Goal: Task Accomplishment & Management: Complete application form

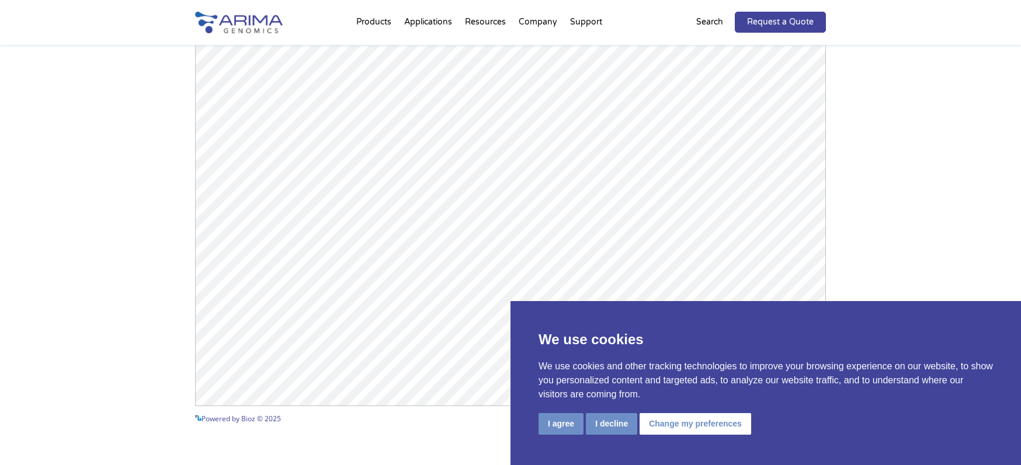
scroll to position [1731, 0]
click at [699, 405] on div "We use cookies We use cookies and other tracking technologies to improve your b…" at bounding box center [765, 383] width 510 height 164
click at [695, 424] on button "Change my preferences" at bounding box center [695, 424] width 112 height 22
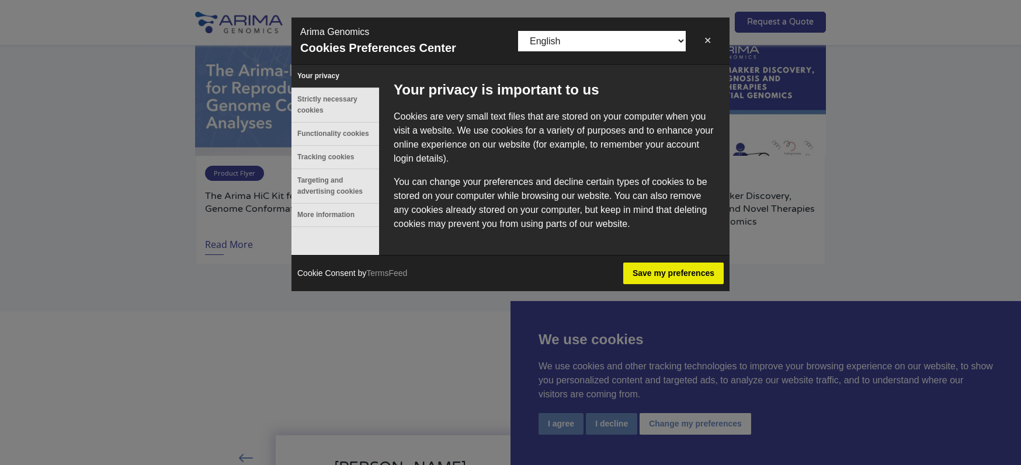
scroll to position [2335, 0]
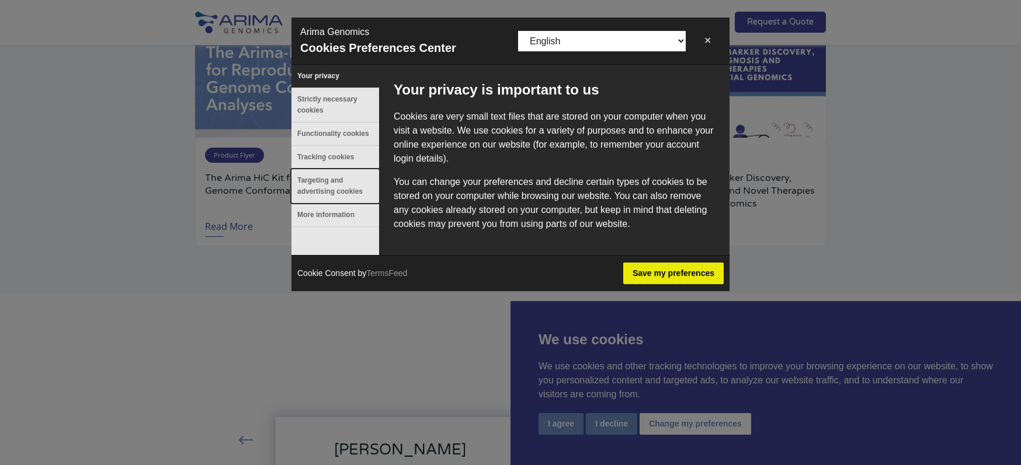
click at [338, 201] on button "Targeting and advertising cookies" at bounding box center [335, 186] width 88 height 34
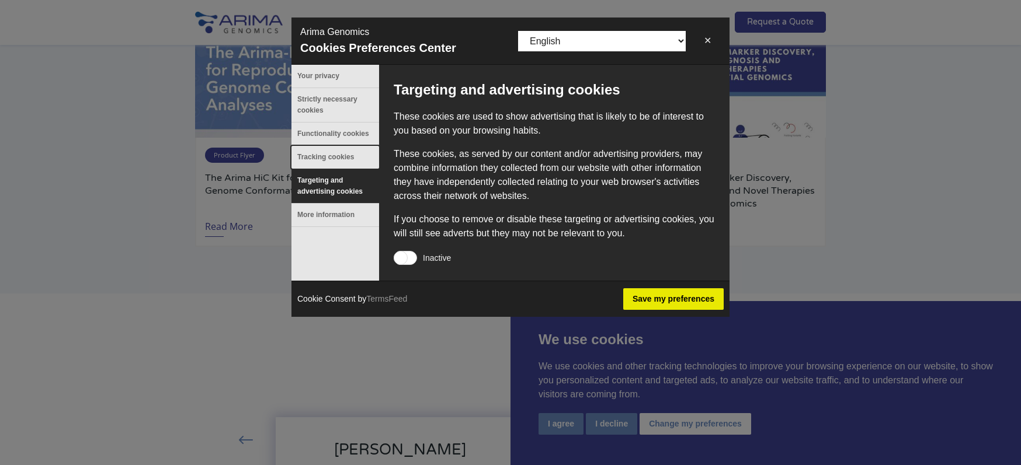
click at [361, 165] on button "Tracking cookies" at bounding box center [335, 157] width 88 height 23
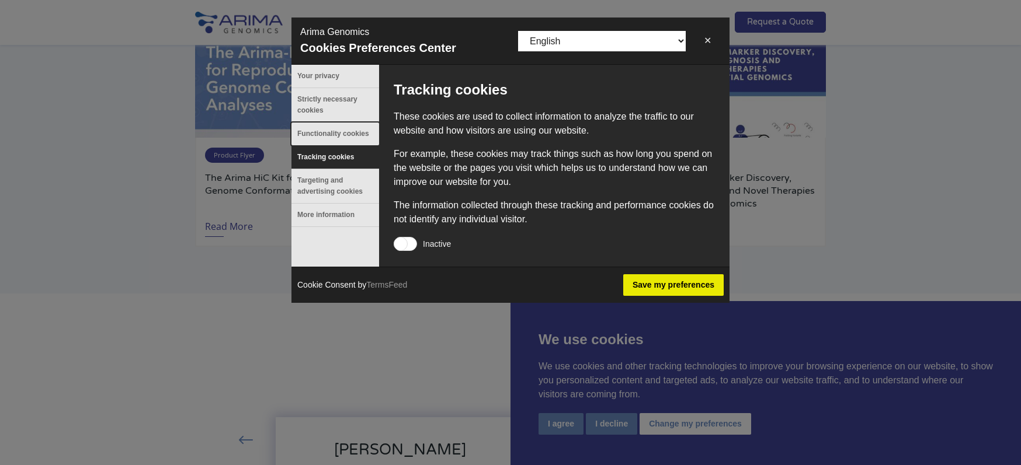
click at [346, 139] on button "Functionality cookies" at bounding box center [335, 134] width 88 height 23
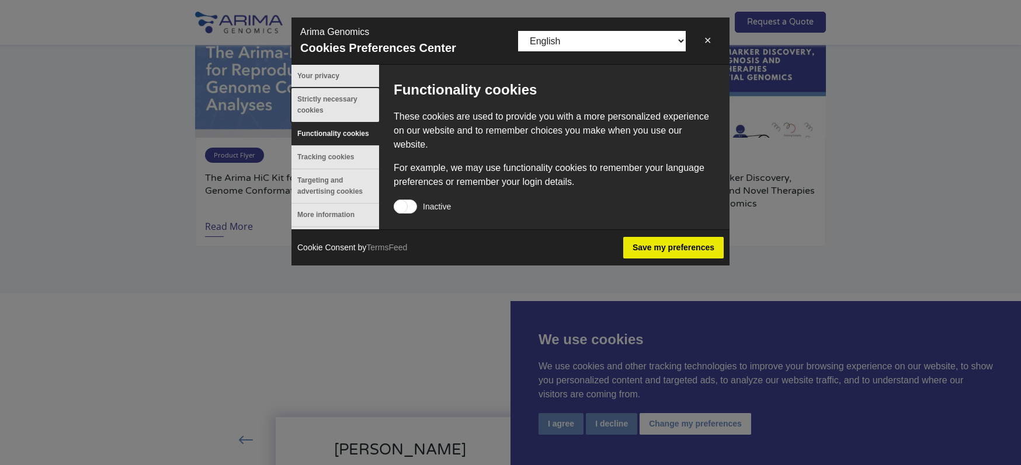
click at [343, 110] on button "Strictly necessary cookies" at bounding box center [335, 105] width 88 height 34
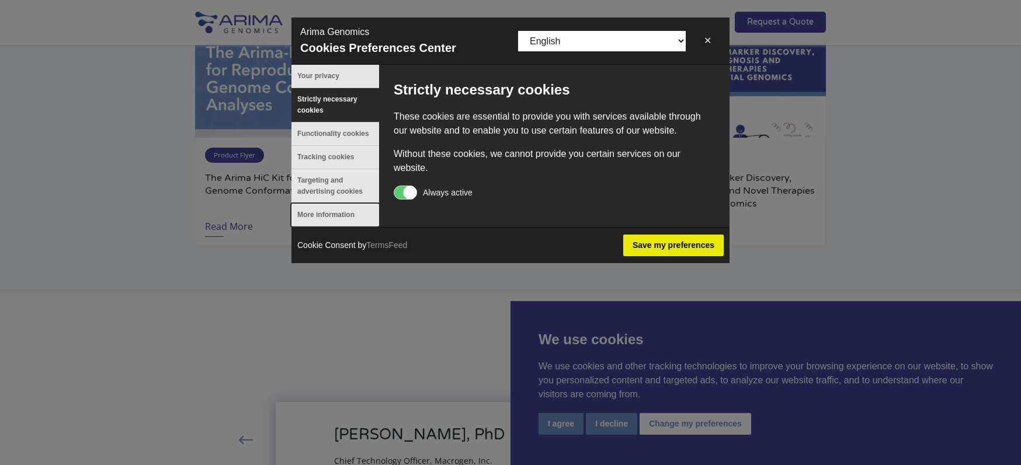
click at [321, 221] on button "More information" at bounding box center [335, 215] width 88 height 23
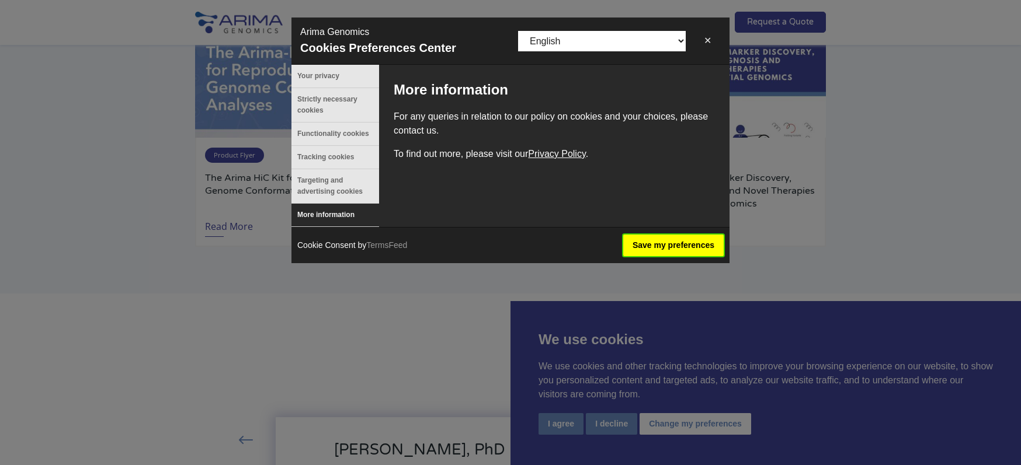
click at [646, 246] on button "Save my preferences" at bounding box center [673, 246] width 100 height 22
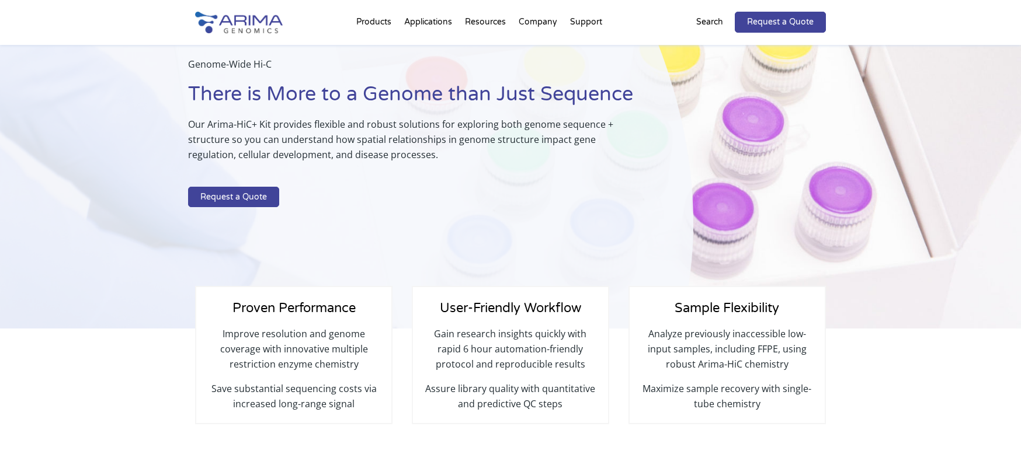
scroll to position [0, 0]
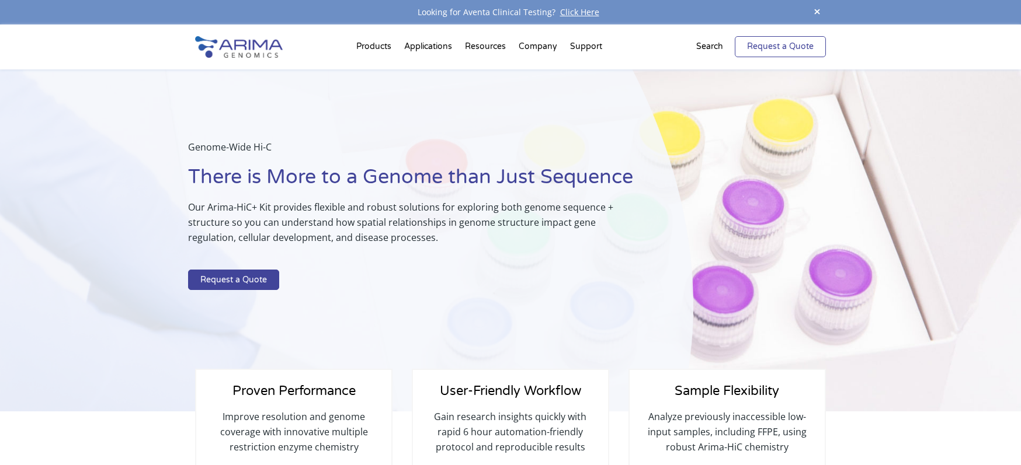
click at [752, 48] on link "Request a Quote" at bounding box center [780, 46] width 91 height 21
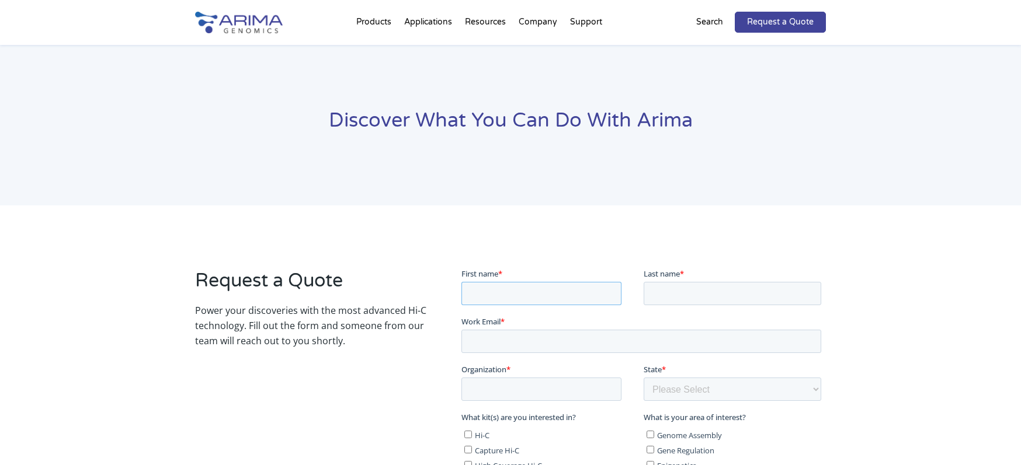
click at [498, 298] on input "First name *" at bounding box center [541, 292] width 160 height 23
type input "[PERSON_NAME]"
type input "[EMAIL_ADDRESS][DOMAIN_NAME]"
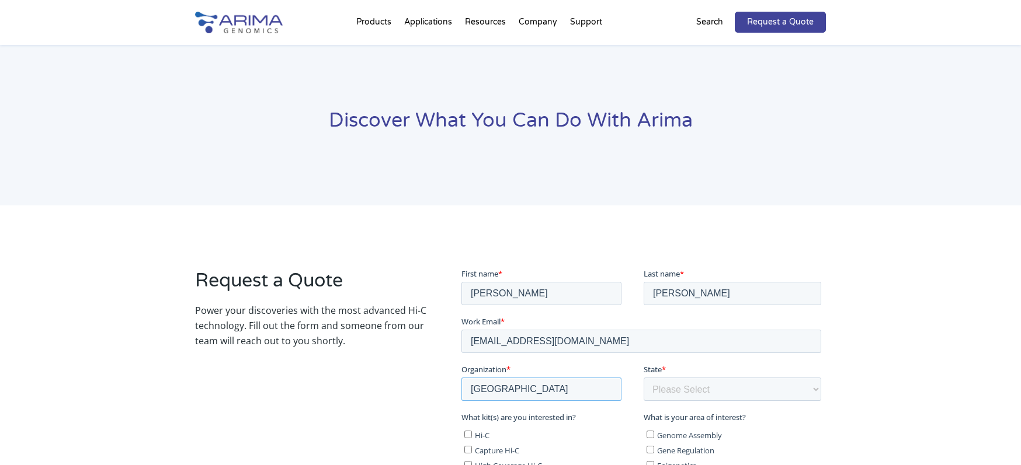
type input "[GEOGRAPHIC_DATA]"
click at [674, 400] on select "Please Select Other/Non-US [US_STATE] [US_STATE] [US_STATE] [US_STATE] [US_STAT…" at bounding box center [732, 388] width 178 height 23
select select "[US_STATE]"
click at [643, 377] on select "Please Select Other/Non-US [US_STATE] [US_STATE] [US_STATE] [US_STATE] [US_STAT…" at bounding box center [732, 388] width 178 height 23
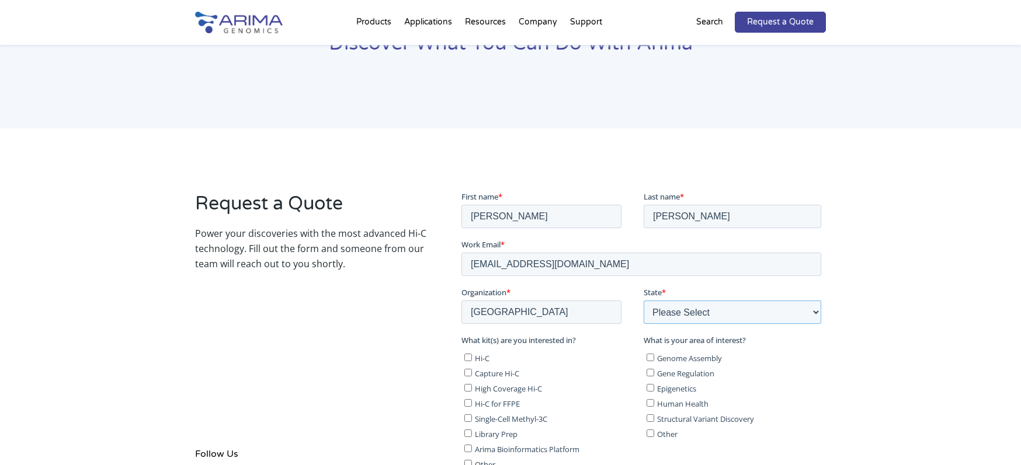
scroll to position [78, 0]
click at [465, 360] on label "Hi-C" at bounding box center [551, 356] width 175 height 12
click at [465, 360] on input "Hi-C" at bounding box center [468, 356] width 8 height 8
checkbox input "true"
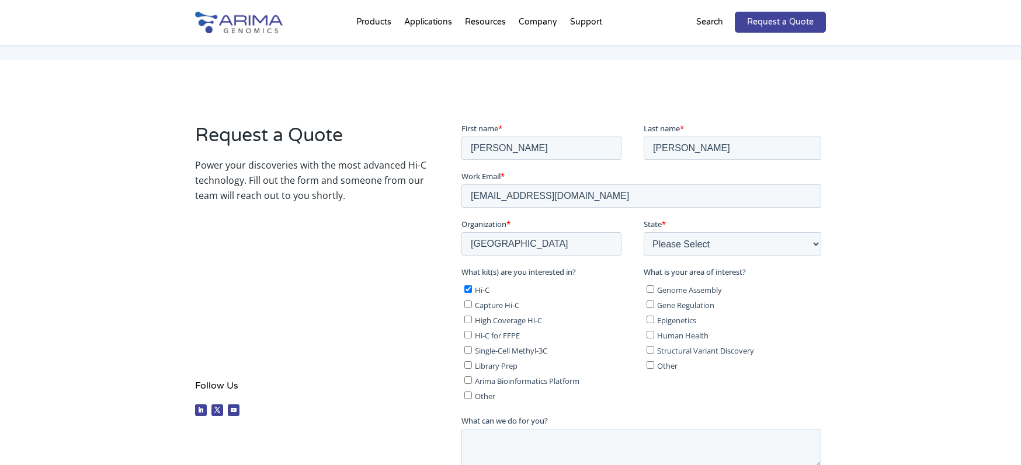
scroll to position [150, 0]
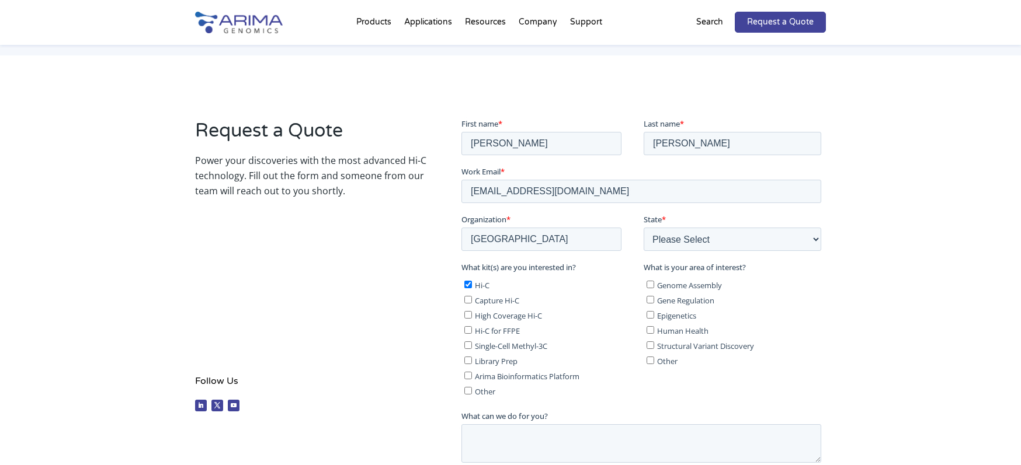
click at [466, 361] on input "Library Prep" at bounding box center [468, 360] width 8 height 8
checkbox input "true"
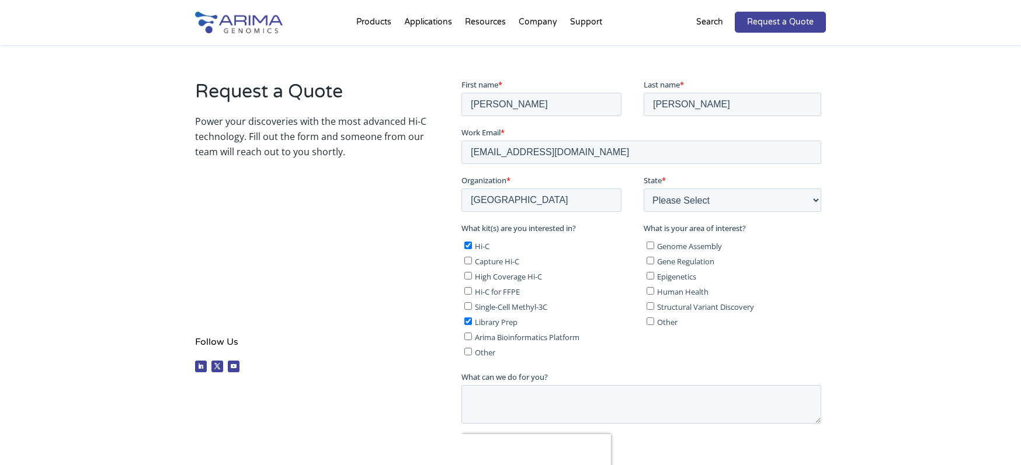
scroll to position [194, 0]
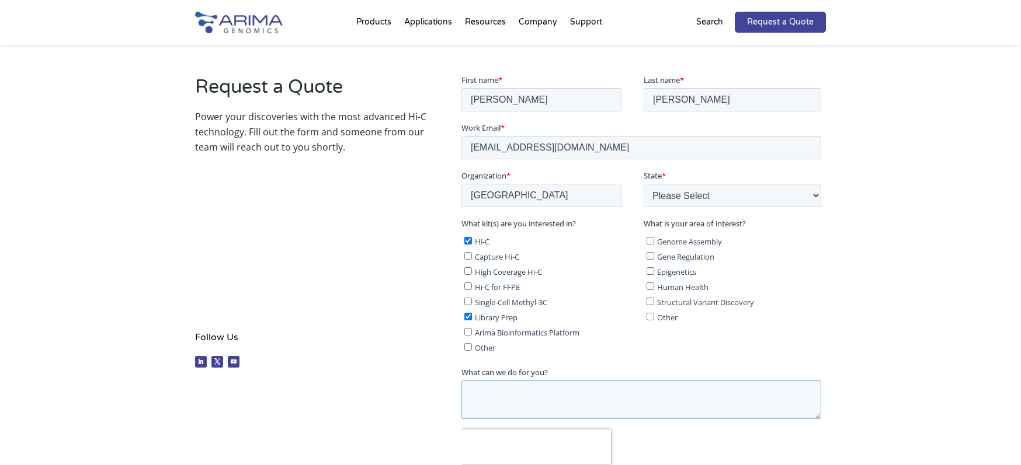
click at [482, 382] on textarea "What can we do for you?" at bounding box center [641, 399] width 360 height 39
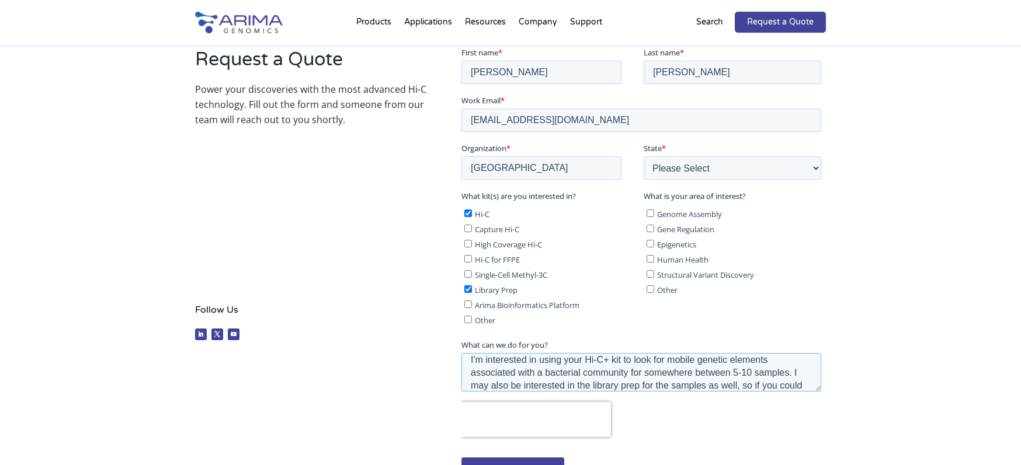
scroll to position [19, 0]
type textarea "I'm interested in using your Hi-C+ kit to look for mobile genetic elements asso…"
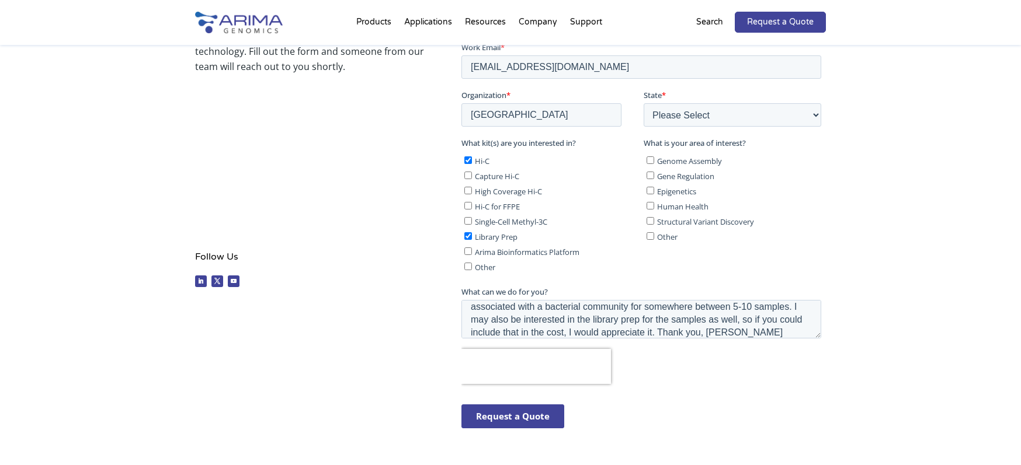
scroll to position [277, 0]
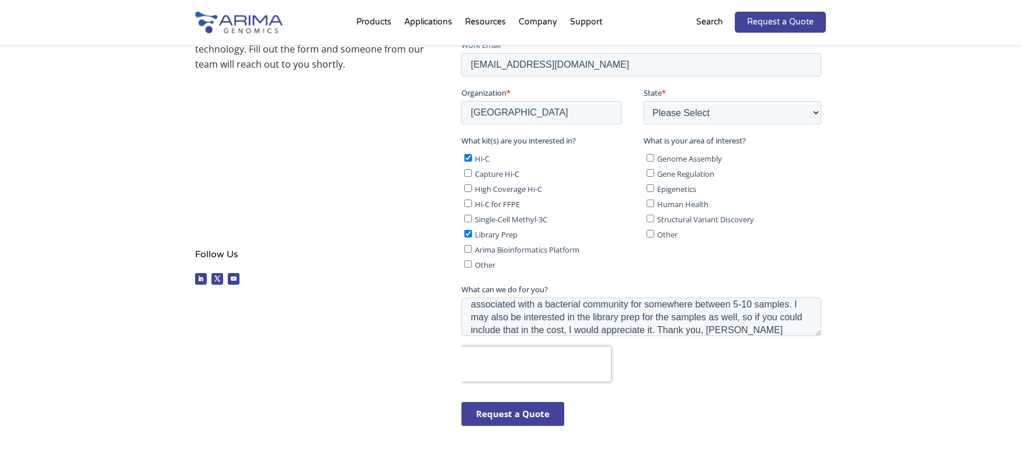
click at [508, 411] on input "Request a Quote" at bounding box center [512, 414] width 103 height 24
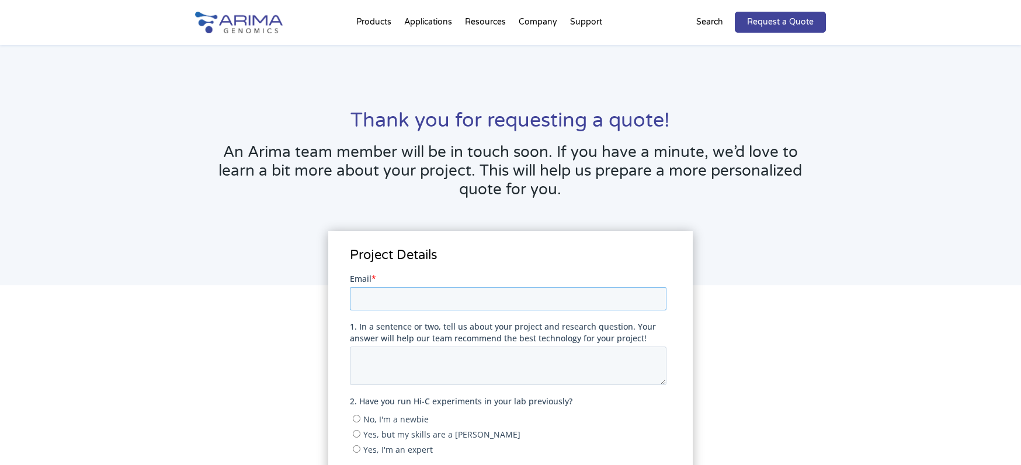
click at [411, 301] on input "Email *" at bounding box center [507, 298] width 316 height 23
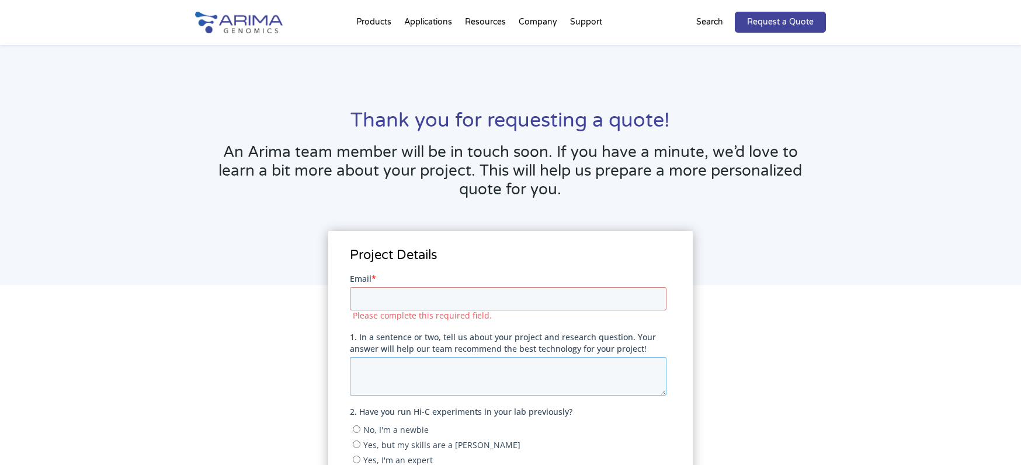
click at [401, 377] on textarea "1. In a sentence or two, tell us about your project and research question. Your…" at bounding box center [507, 376] width 316 height 39
click at [388, 303] on input "Email *" at bounding box center [507, 298] width 316 height 23
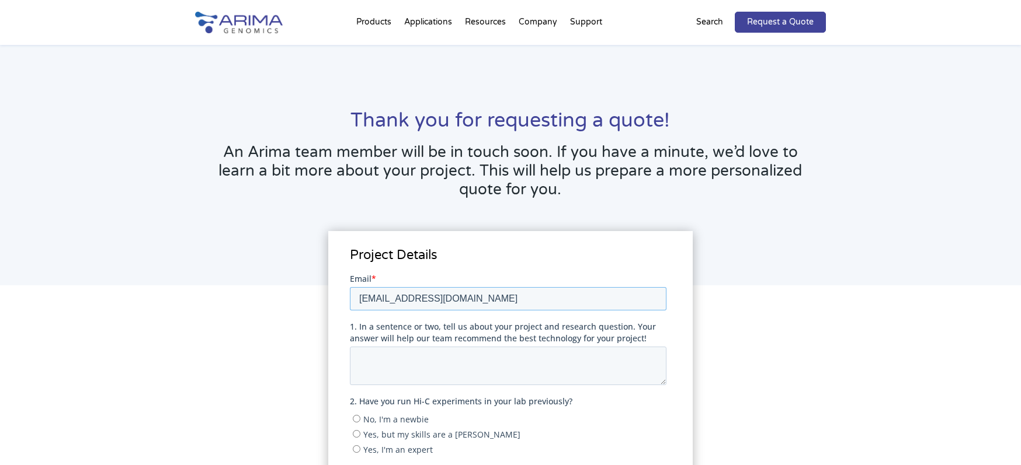
type input "[EMAIL_ADDRESS][DOMAIN_NAME]"
click at [398, 364] on textarea "1. In a sentence or two, tell us about your project and research question. Your…" at bounding box center [507, 365] width 316 height 39
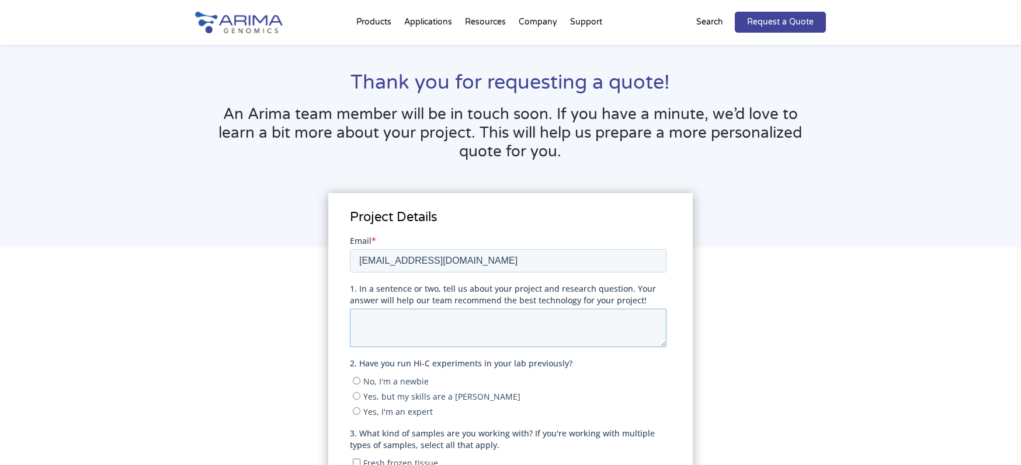
scroll to position [39, 0]
click at [395, 381] on span "No, I'm a newbie" at bounding box center [395, 380] width 65 height 11
click at [360, 381] on input "No, I'm a newbie" at bounding box center [356, 380] width 8 height 8
radio input "true"
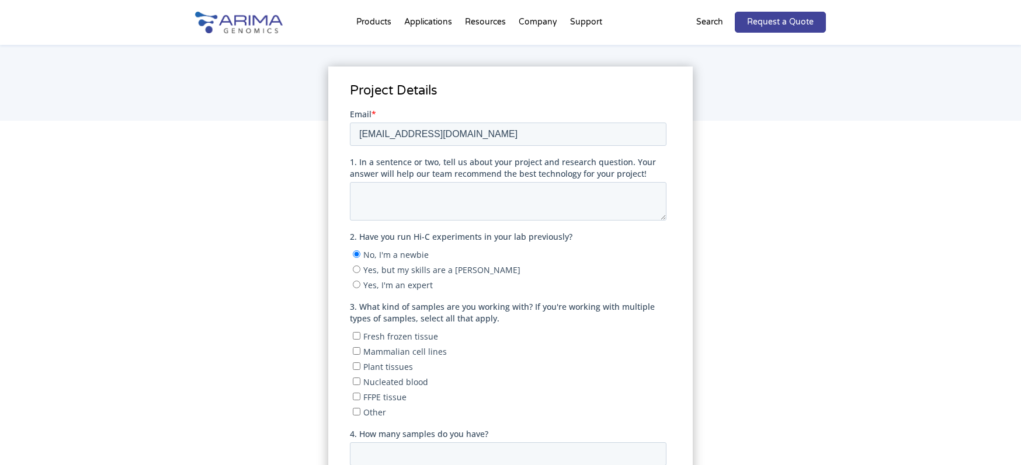
scroll to position [166, 0]
click at [380, 409] on span "Other" at bounding box center [374, 410] width 23 height 11
click at [360, 409] on input "Other" at bounding box center [356, 410] width 8 height 8
checkbox input "true"
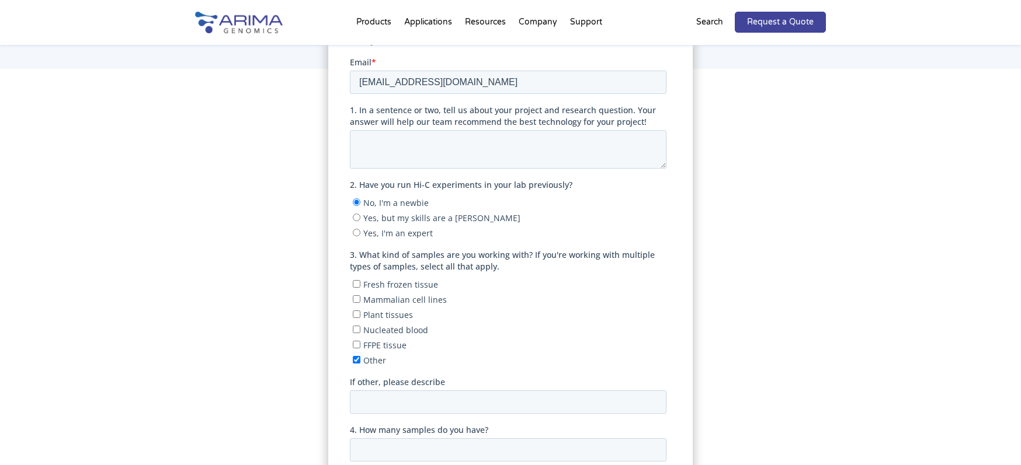
scroll to position [218, 0]
click at [479, 399] on input "If other, please describe" at bounding box center [507, 400] width 316 height 23
type input "b"
type input "s"
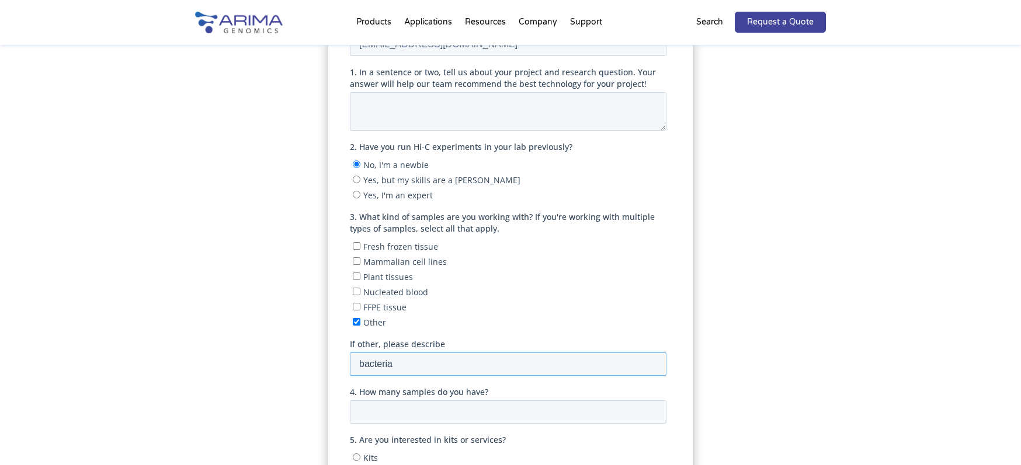
scroll to position [256, 0]
type input "bacteria"
click at [500, 405] on input "4. How many samples do you have?" at bounding box center [507, 410] width 316 height 23
click at [646, 413] on input "4. How many samples do you have?" at bounding box center [507, 410] width 316 height 23
click at [654, 409] on input "-1" at bounding box center [507, 410] width 316 height 23
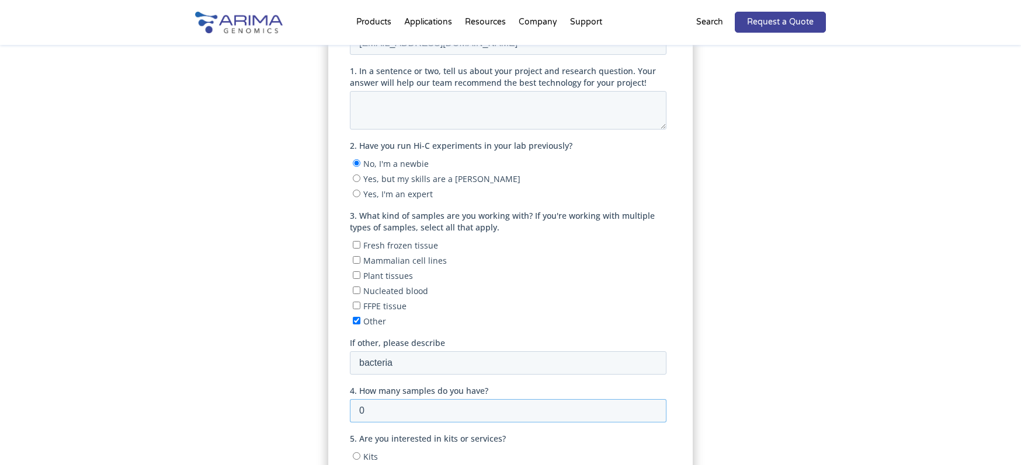
click at [651, 407] on input "0" at bounding box center [507, 410] width 316 height 23
click at [651, 407] on input "1" at bounding box center [507, 410] width 316 height 23
click at [651, 407] on input "2" at bounding box center [507, 410] width 316 height 23
click at [651, 407] on input "3" at bounding box center [507, 410] width 316 height 23
click at [651, 407] on input "4" at bounding box center [507, 410] width 316 height 23
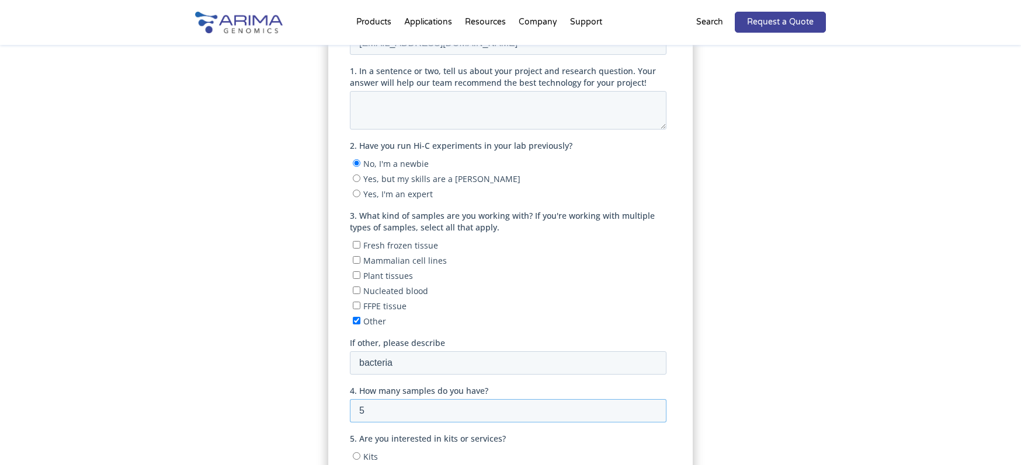
click at [651, 407] on input "5" at bounding box center [507, 410] width 316 height 23
click at [653, 406] on input "6" at bounding box center [507, 410] width 316 height 23
click at [653, 406] on input "7" at bounding box center [507, 410] width 316 height 23
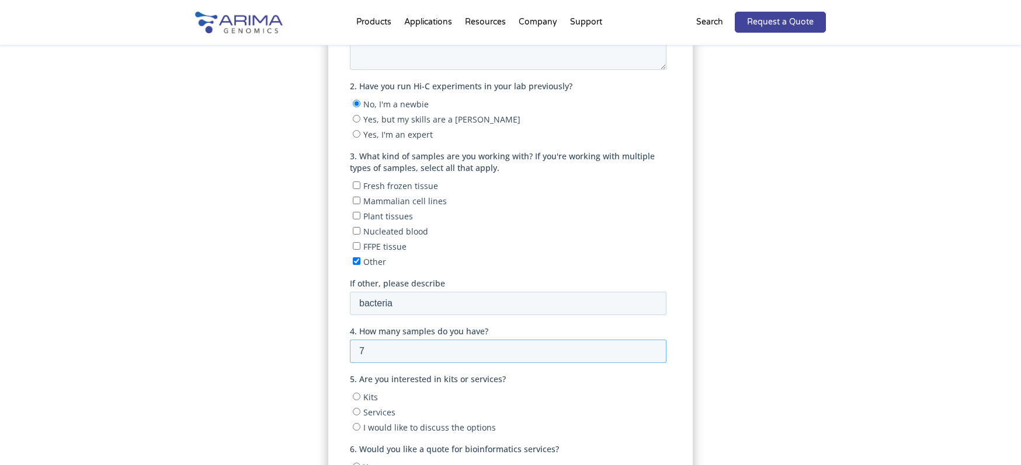
scroll to position [364, 0]
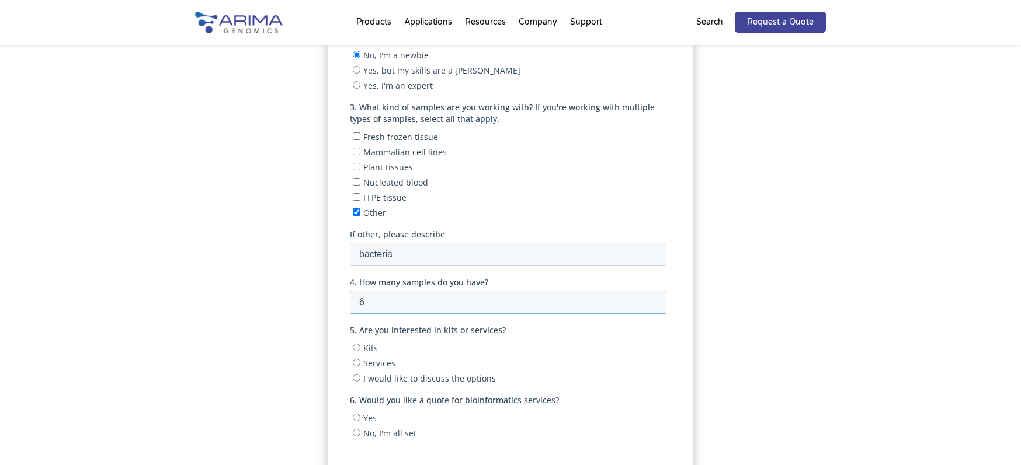
type input "6"
click at [653, 301] on input "6" at bounding box center [507, 302] width 316 height 23
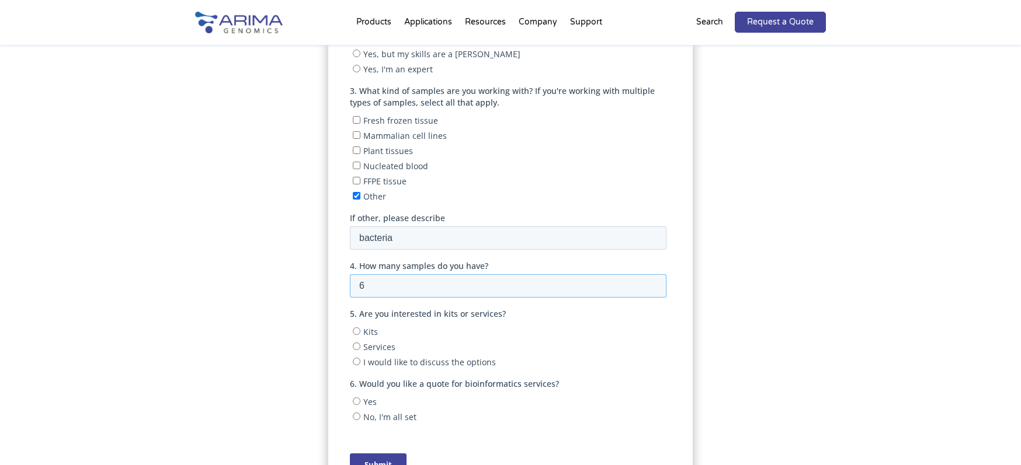
scroll to position [383, 0]
click at [357, 411] on input "No, I'm all set" at bounding box center [356, 415] width 8 height 8
radio input "true"
click at [359, 325] on input "Kits" at bounding box center [356, 329] width 8 height 8
radio input "true"
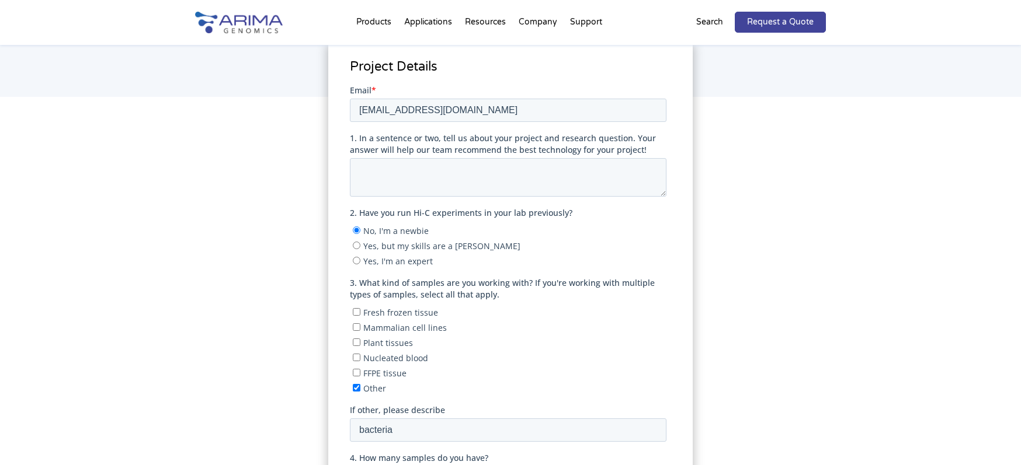
scroll to position [98, 0]
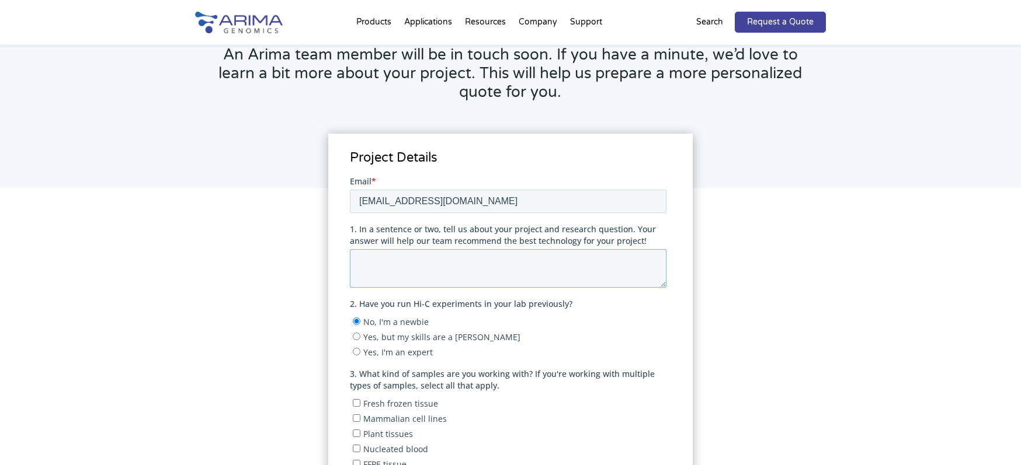
click at [401, 266] on textarea "1. In a sentence or two, tell us about your project and research question. Your…" at bounding box center [507, 268] width 316 height 39
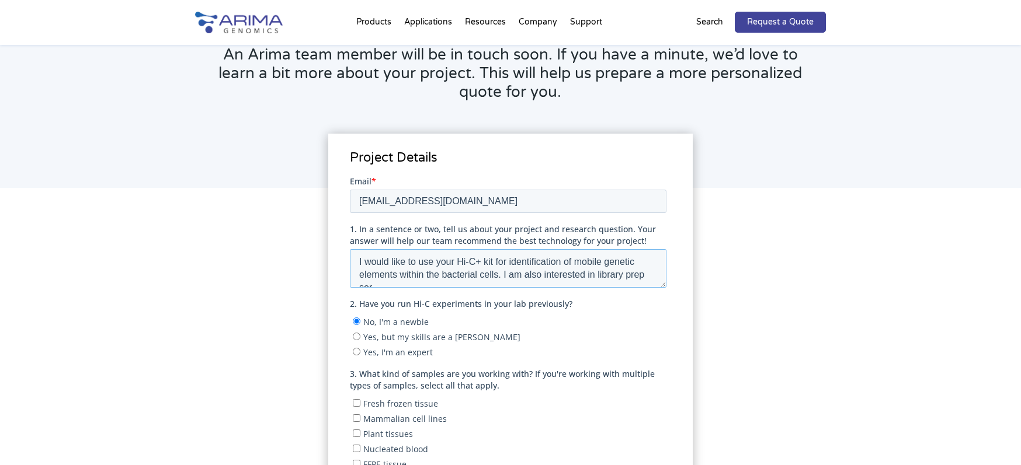
scroll to position [6, 0]
click at [432, 269] on textarea "I would like to use your Hi-C+ kit for identification of mobile genetic element…" at bounding box center [507, 268] width 316 height 39
click at [433, 269] on textarea "I would like to use your Hi-C+ kit for identification of mobile genetic element…" at bounding box center [507, 268] width 316 height 39
click at [399, 268] on textarea "I would like to use your Hi-C+ kit for identification of mobile genetic element…" at bounding box center [507, 268] width 316 height 39
click at [625, 279] on textarea "I would like to use your Hi-C+ kit for identification of mobile genetic element…" at bounding box center [507, 268] width 316 height 39
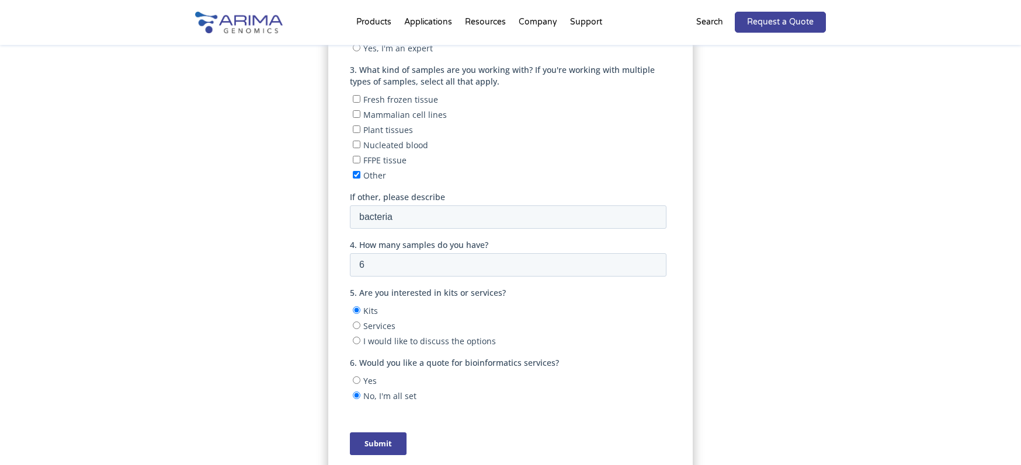
scroll to position [422, 0]
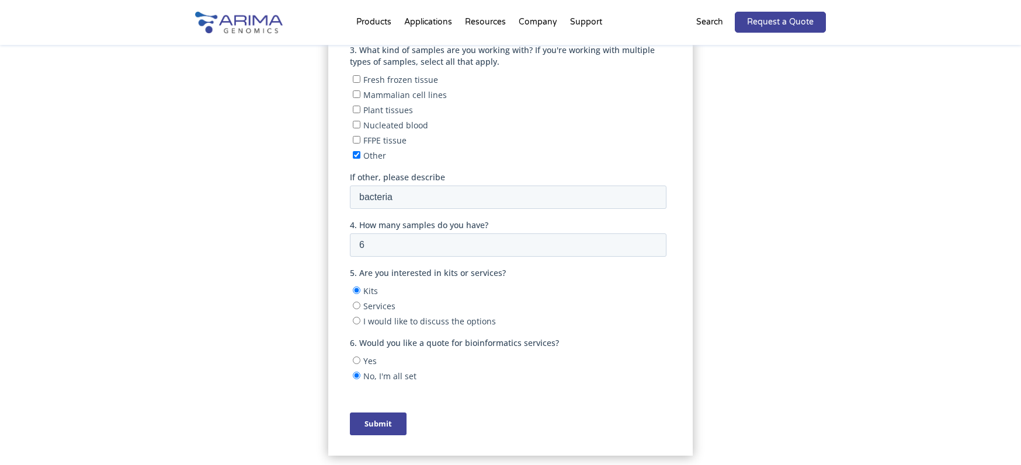
type textarea "I would like to use your Hi-C+ kit for identification of mobile genetic element…"
click at [365, 425] on input "Submit" at bounding box center [377, 424] width 57 height 23
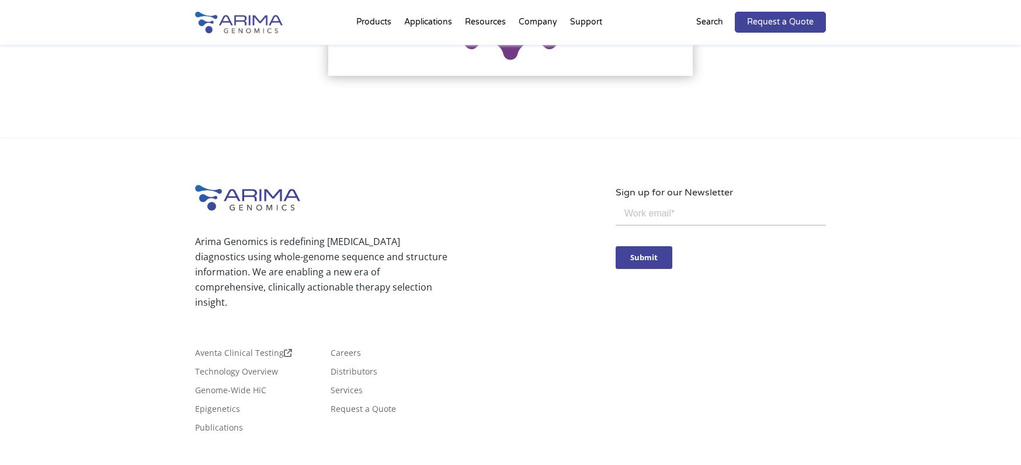
scroll to position [0, 0]
